Goal: Navigation & Orientation: Understand site structure

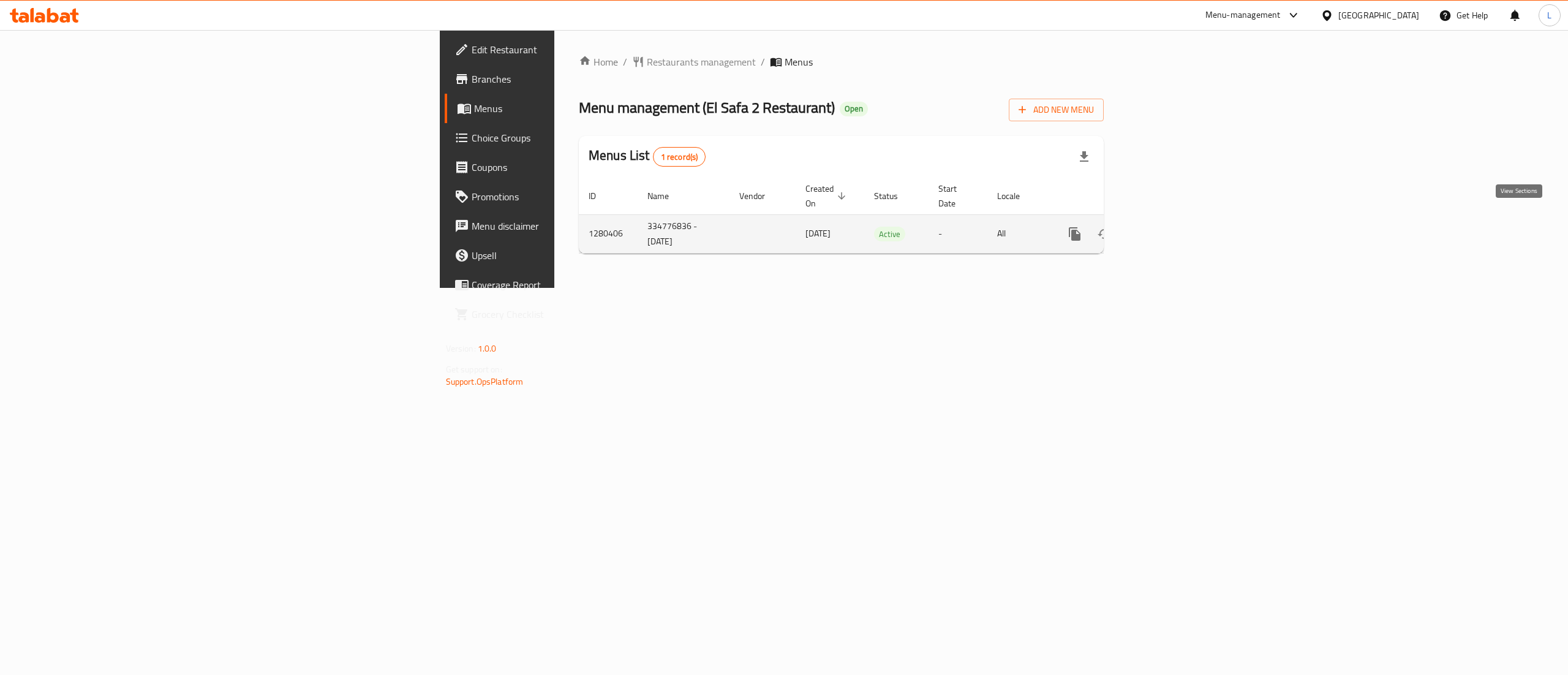
click at [1169, 229] on icon "enhanced table" at bounding box center [1163, 234] width 11 height 11
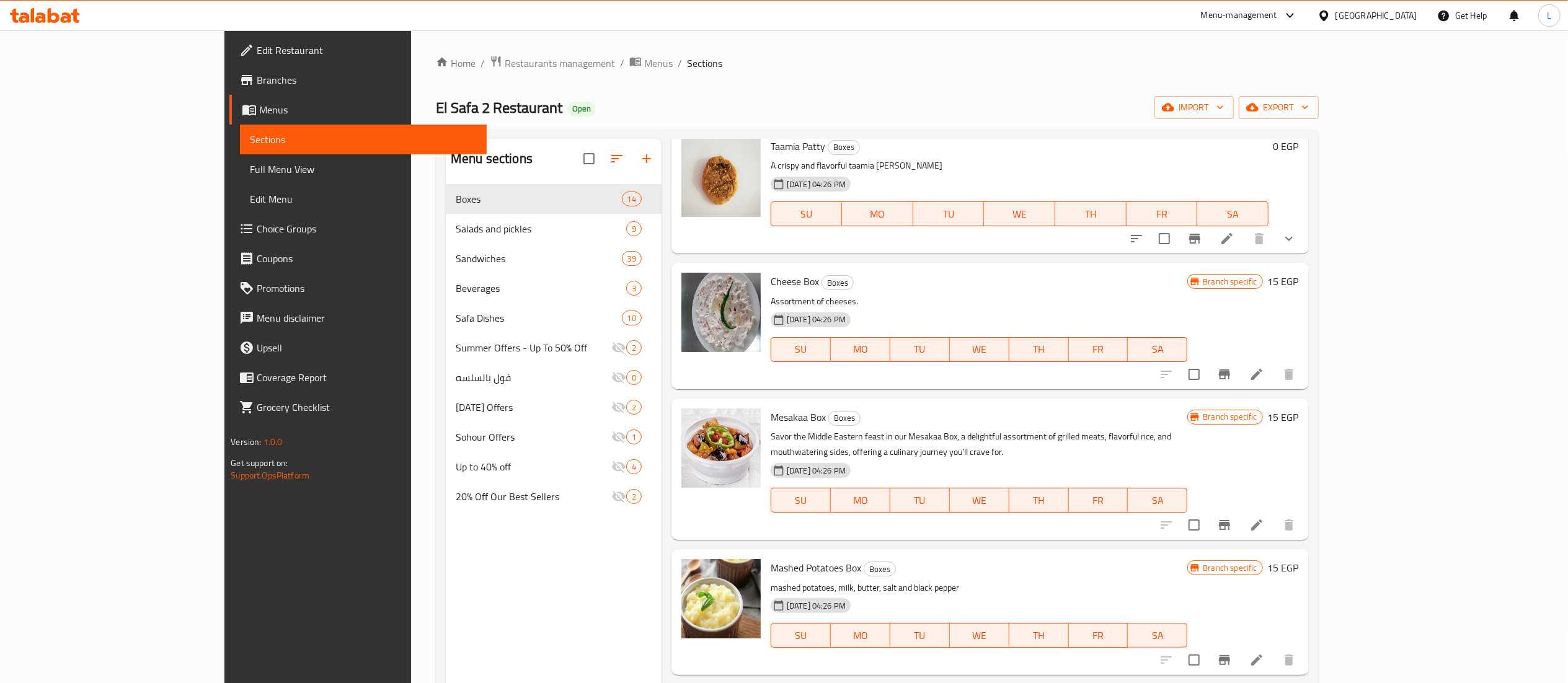
scroll to position [1224, 0]
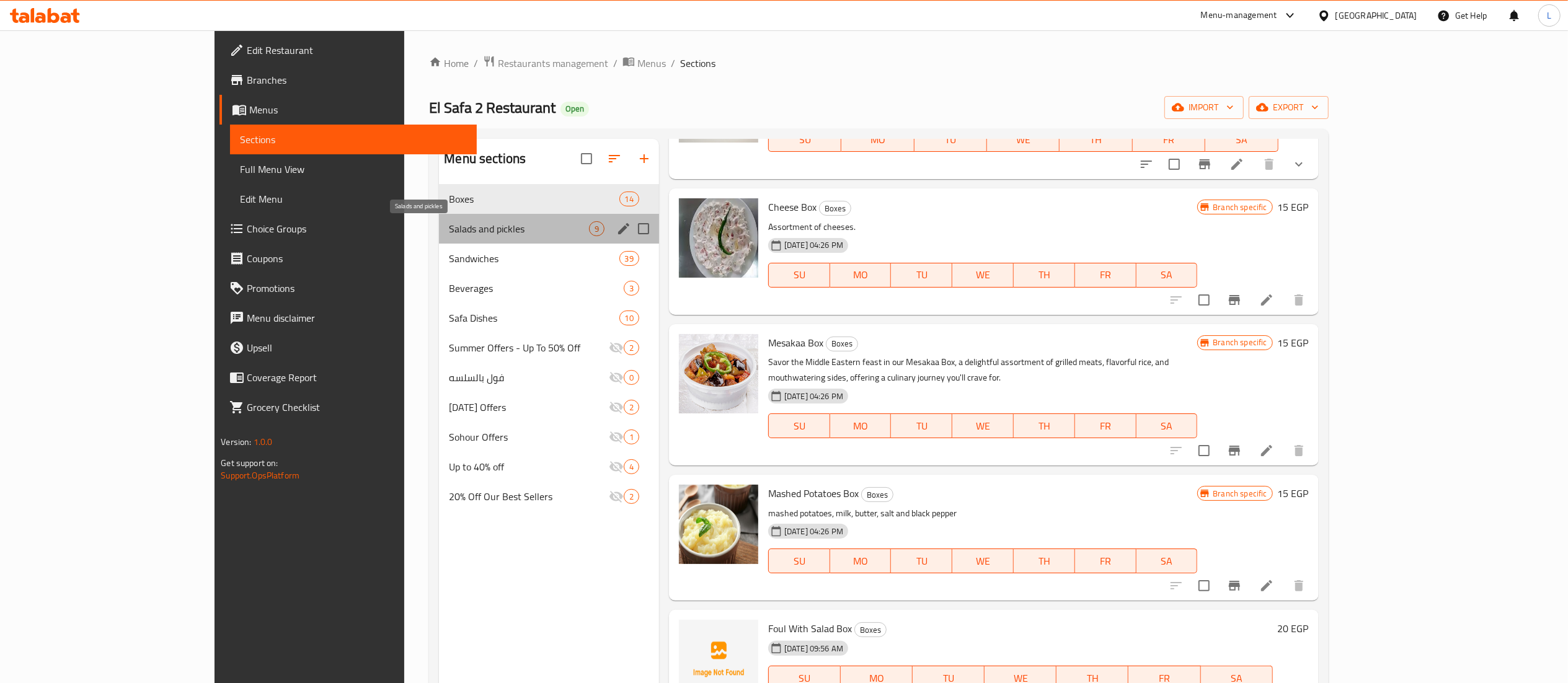
click at [449, 227] on span "Salads and pickles" at bounding box center [519, 229] width 140 height 15
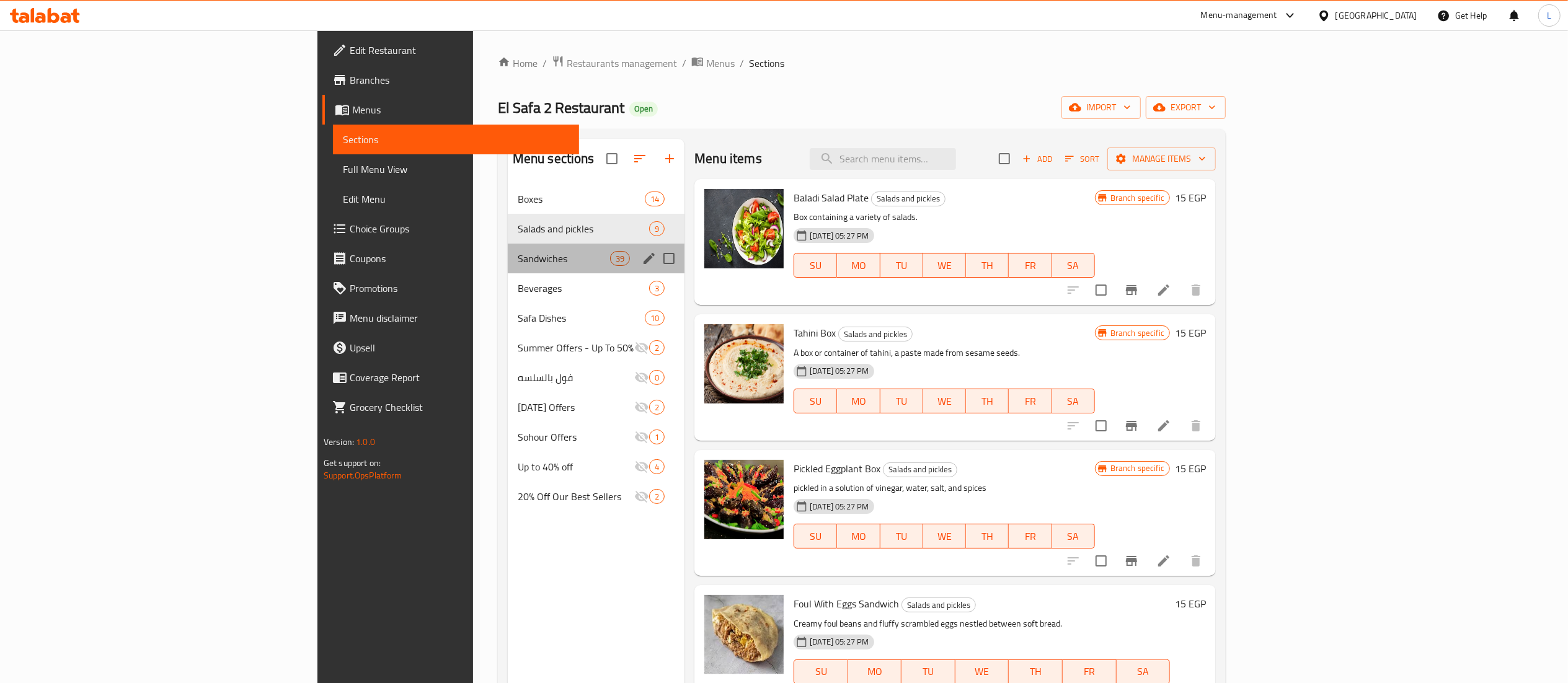
click at [508, 249] on div "Sandwiches 39" at bounding box center [596, 258] width 177 height 29
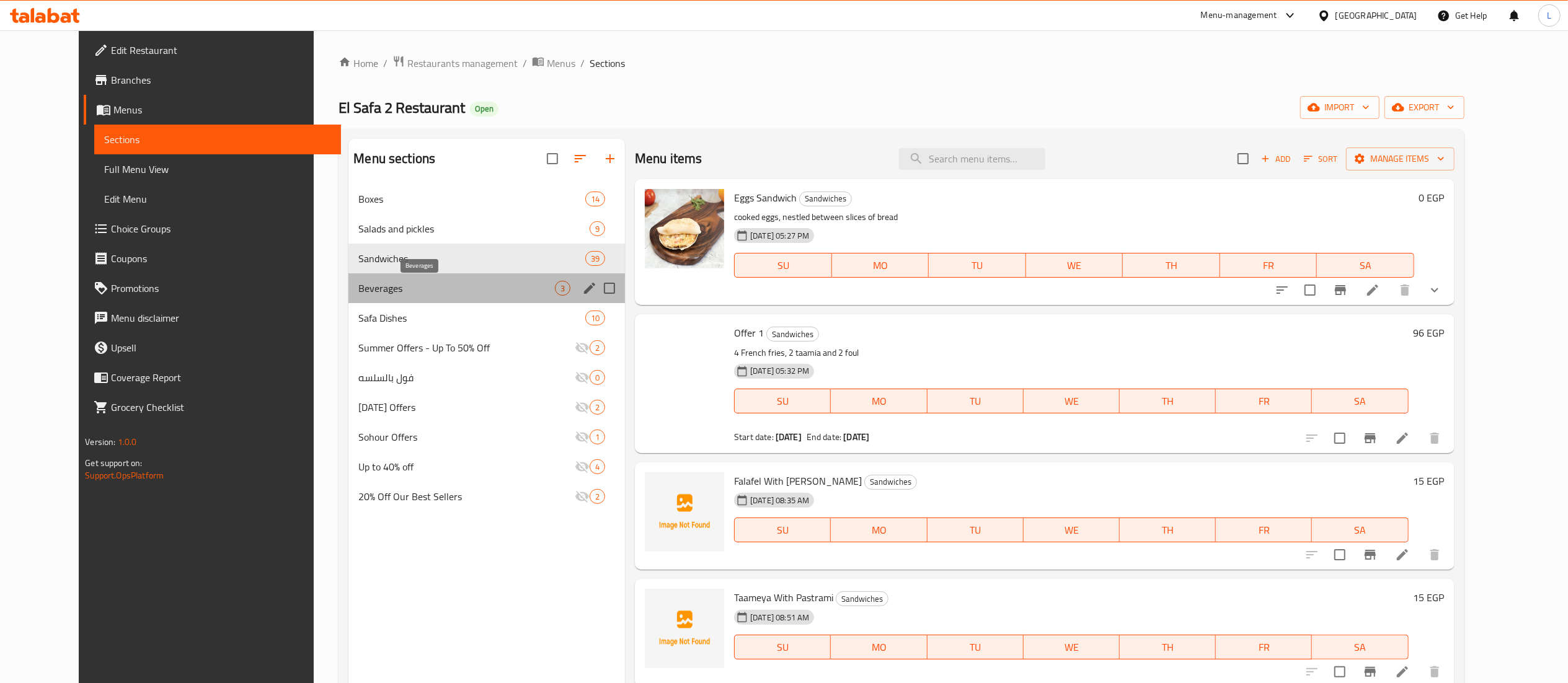
click at [430, 287] on span "Beverages" at bounding box center [456, 288] width 197 height 15
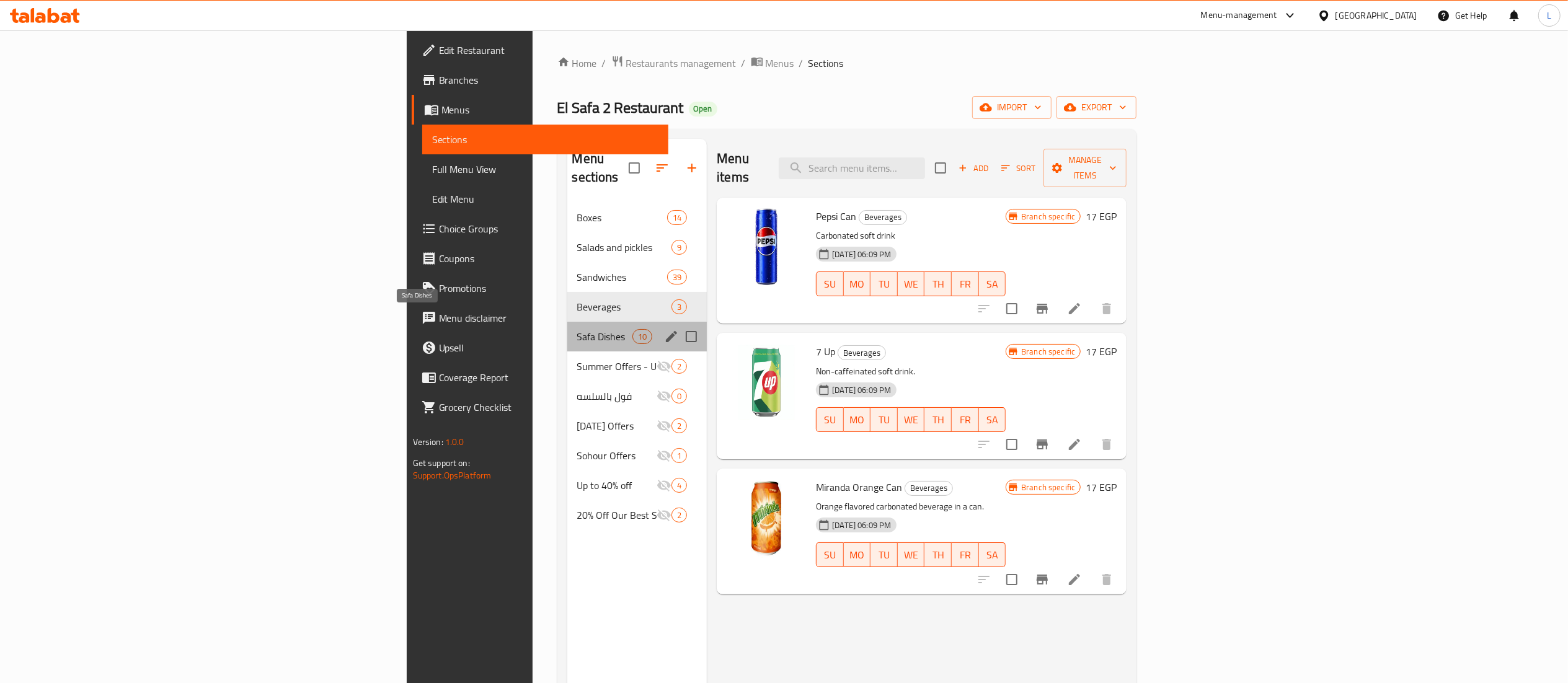
click at [577, 329] on span "Safa Dishes" at bounding box center [605, 337] width 55 height 15
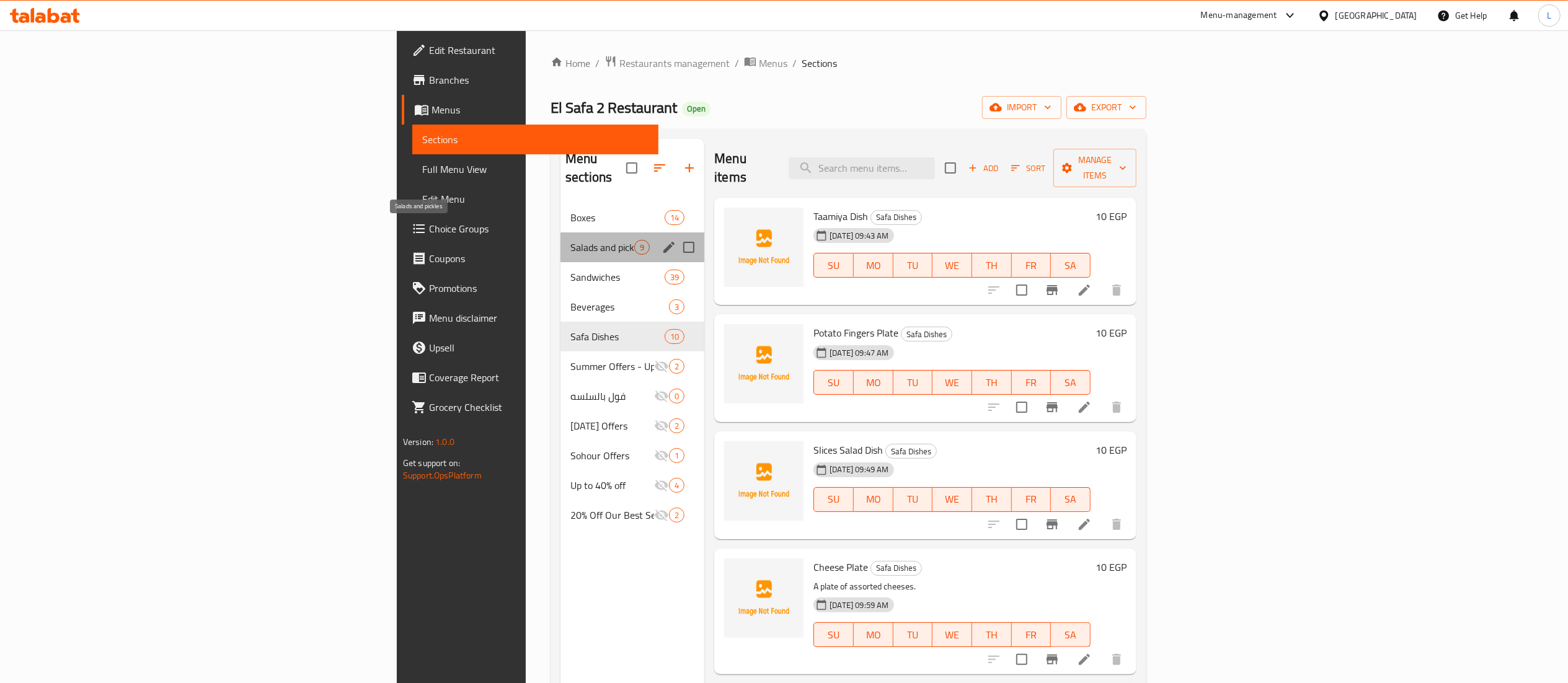
click at [570, 240] on span "Salads and pickles" at bounding box center [602, 247] width 64 height 15
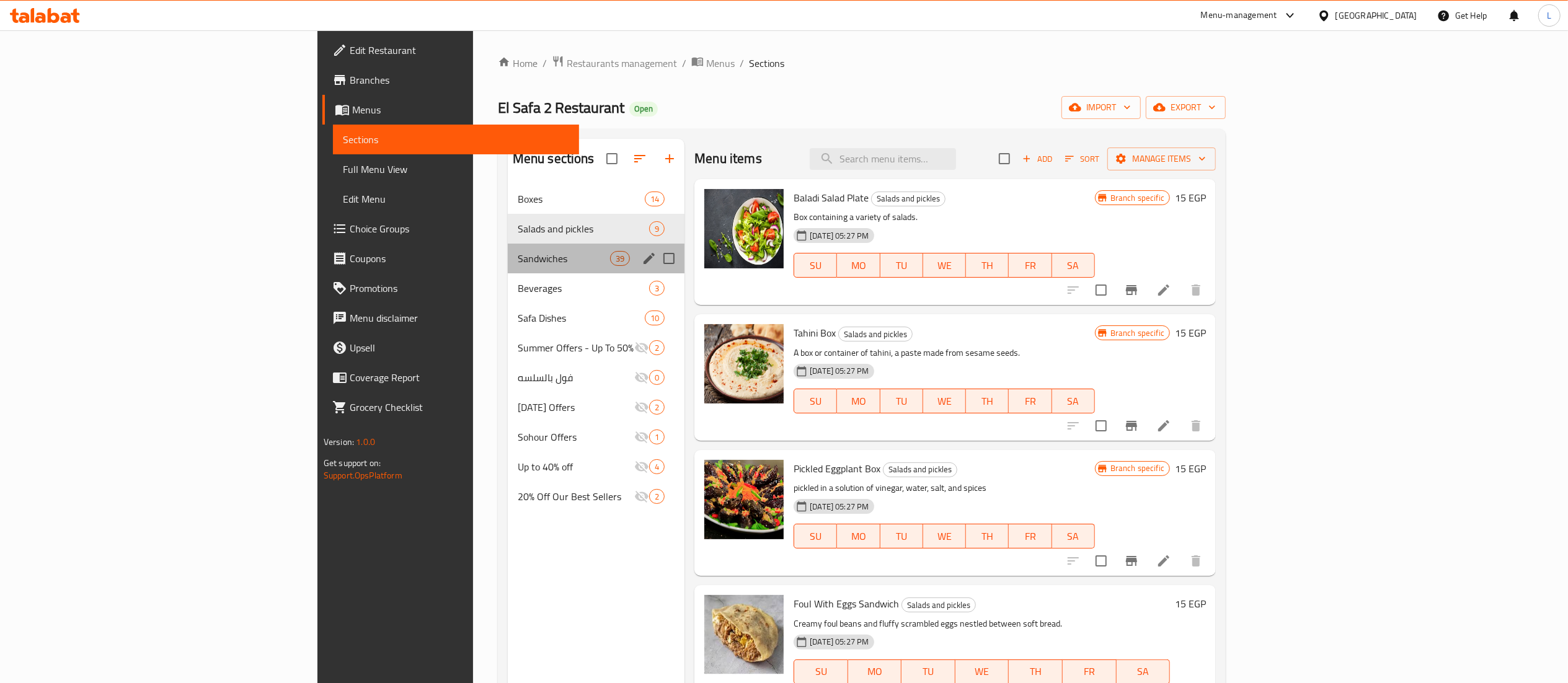
click at [508, 267] on div "Sandwiches 39" at bounding box center [596, 258] width 177 height 29
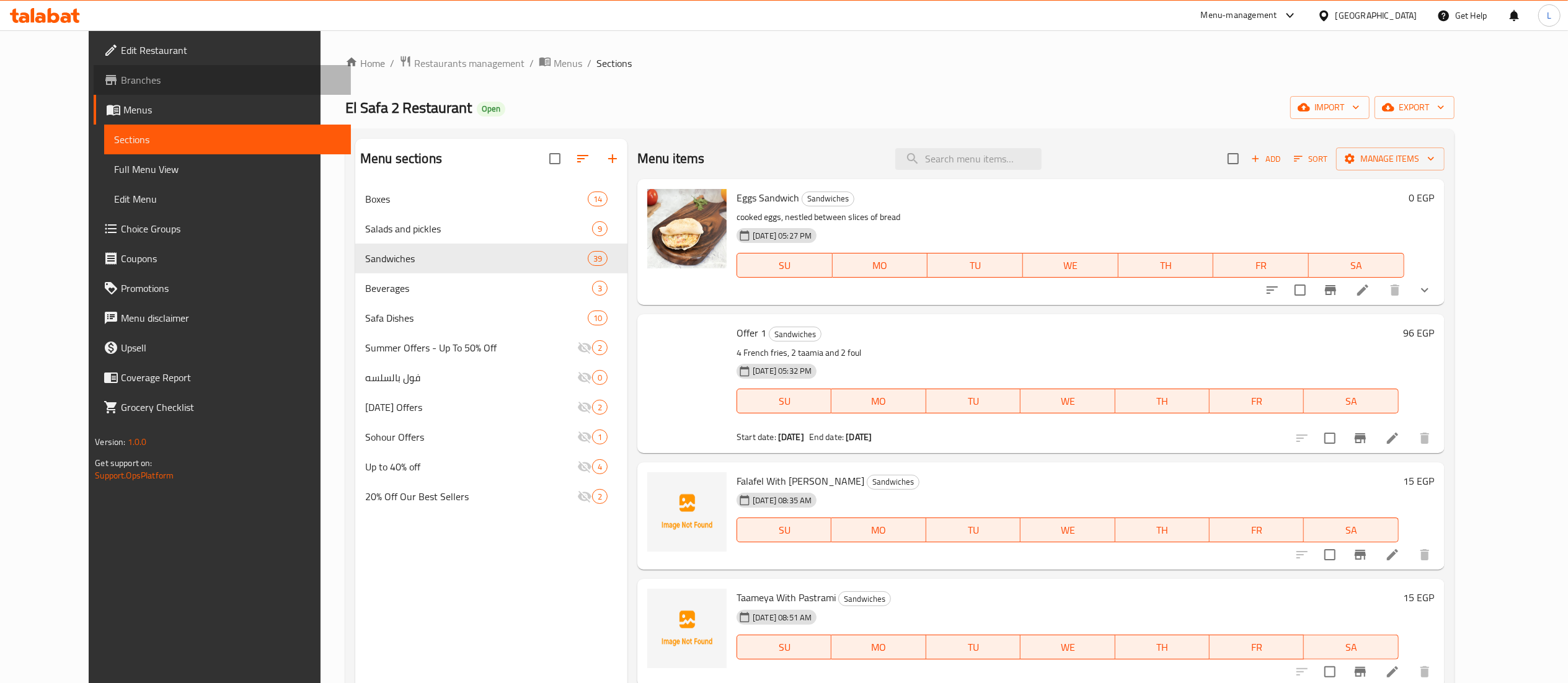
click at [94, 65] on link "Branches" at bounding box center [222, 79] width 257 height 29
